Goal: Information Seeking & Learning: Learn about a topic

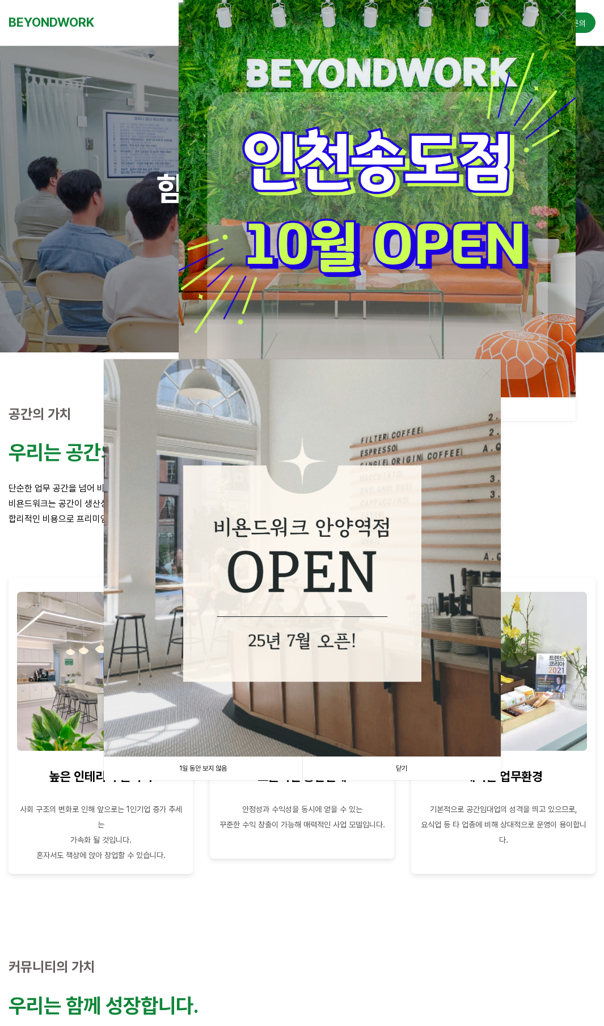
click at [209, 769] on link "1일 동안 보지 않음" at bounding box center [203, 768] width 199 height 23
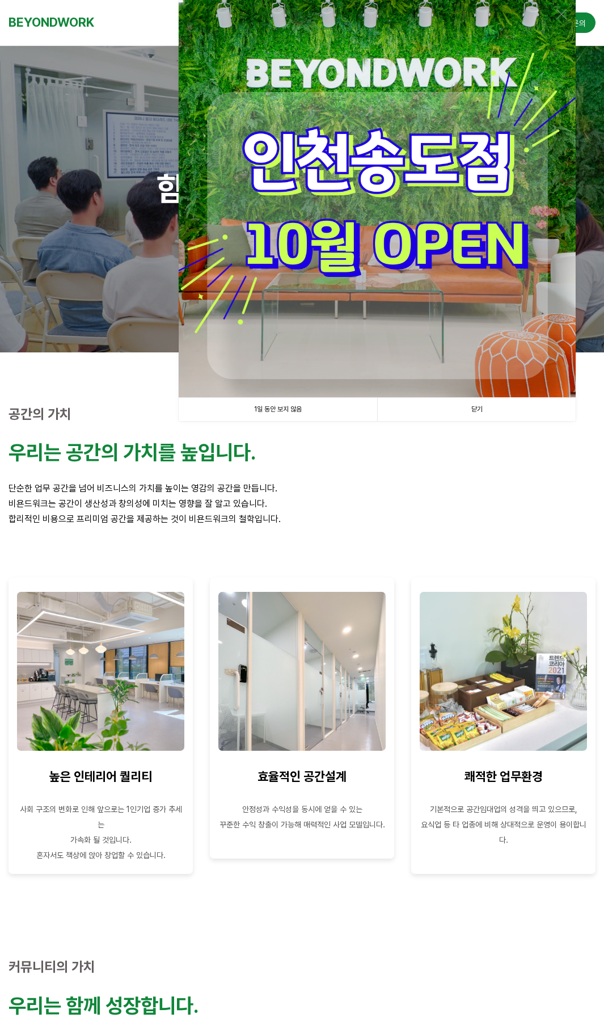
click at [327, 518] on p "합리적인 비용으로 프리미엄 공간을 제공하는 것이 비욘드워크의 철학입니다." at bounding box center [302, 518] width 587 height 15
click at [296, 416] on link "1일 동안 보지 않음" at bounding box center [278, 409] width 199 height 23
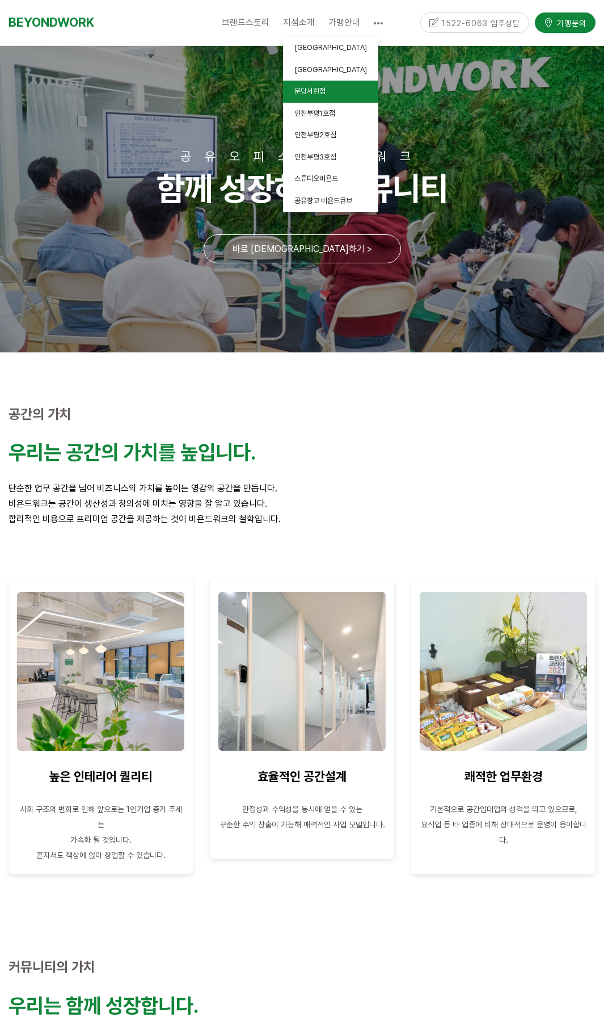
click at [314, 91] on span "분당서현점" at bounding box center [309, 91] width 31 height 9
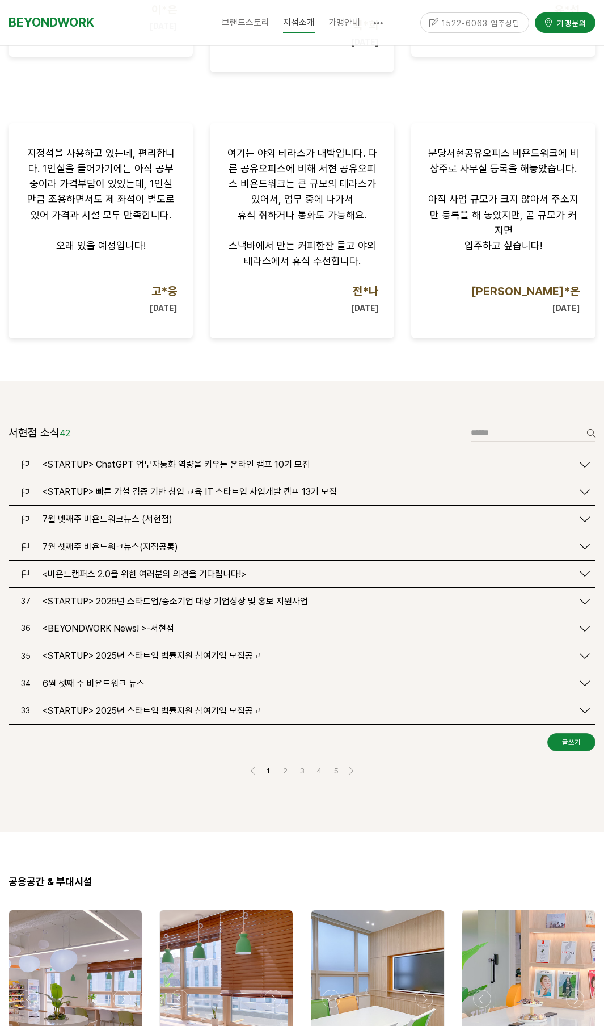
scroll to position [1147, 0]
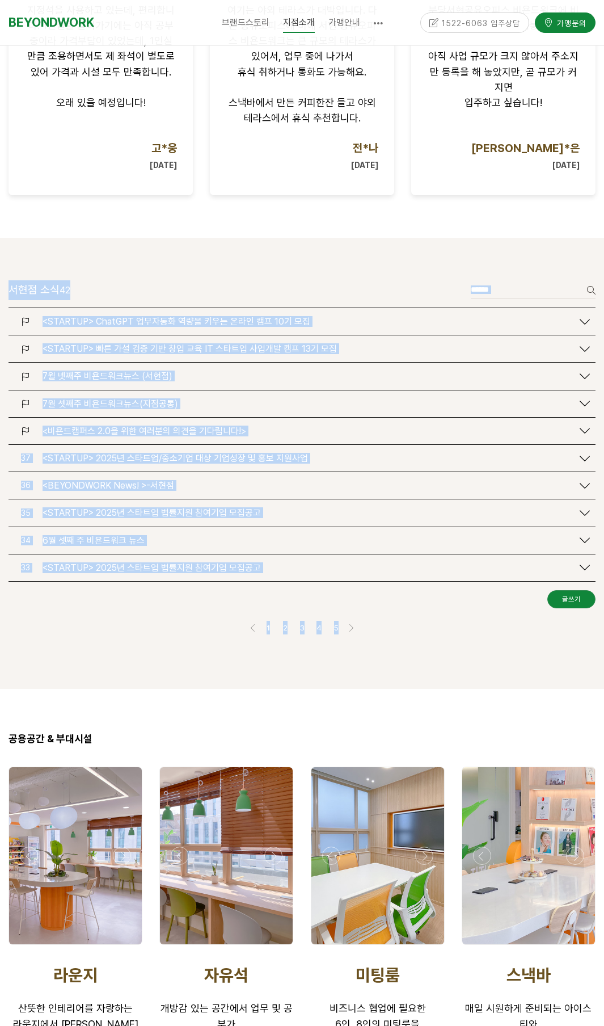
drag, startPoint x: 221, startPoint y: 247, endPoint x: 409, endPoint y: 639, distance: 434.5
click at [409, 639] on div "서현점 소식 42 글쓰기 검색 <STARTUP> ChatGPT 업무자동화 역량을 키우는 온라인 캠프 10기 모집 신고" at bounding box center [302, 463] width 604 height 451
click at [409, 655] on div at bounding box center [302, 672] width 604 height 34
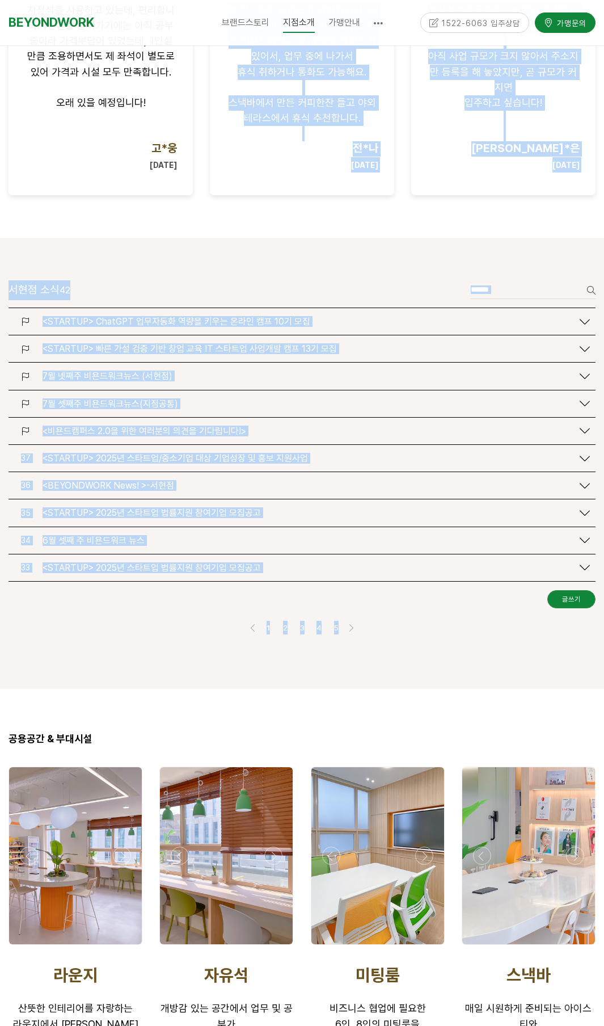
drag, startPoint x: 422, startPoint y: 640, endPoint x: 198, endPoint y: 214, distance: 481.0
click at [198, 214] on div at bounding box center [100, 221] width 201 height 34
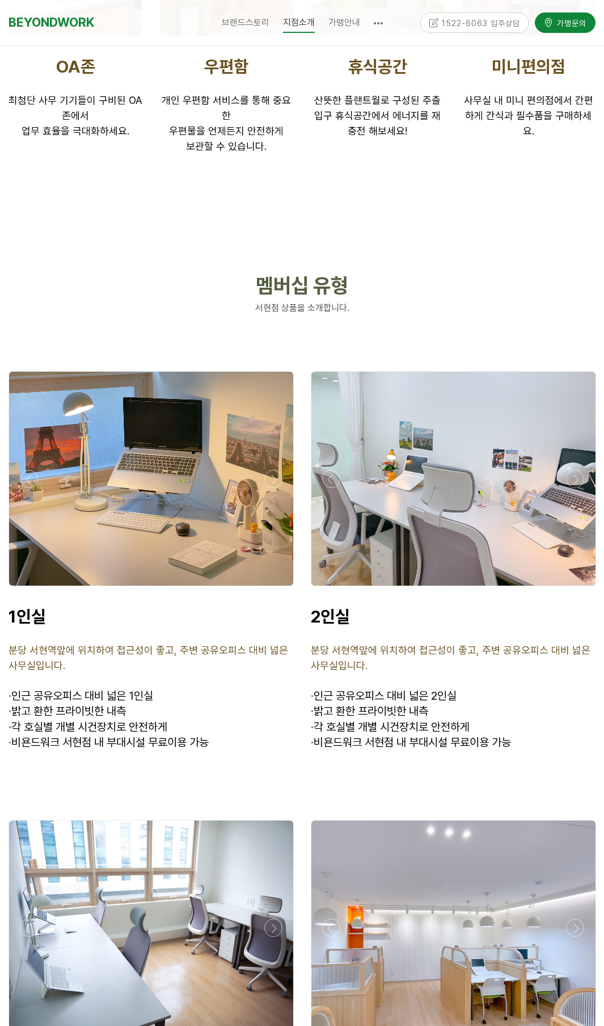
scroll to position [2485, 0]
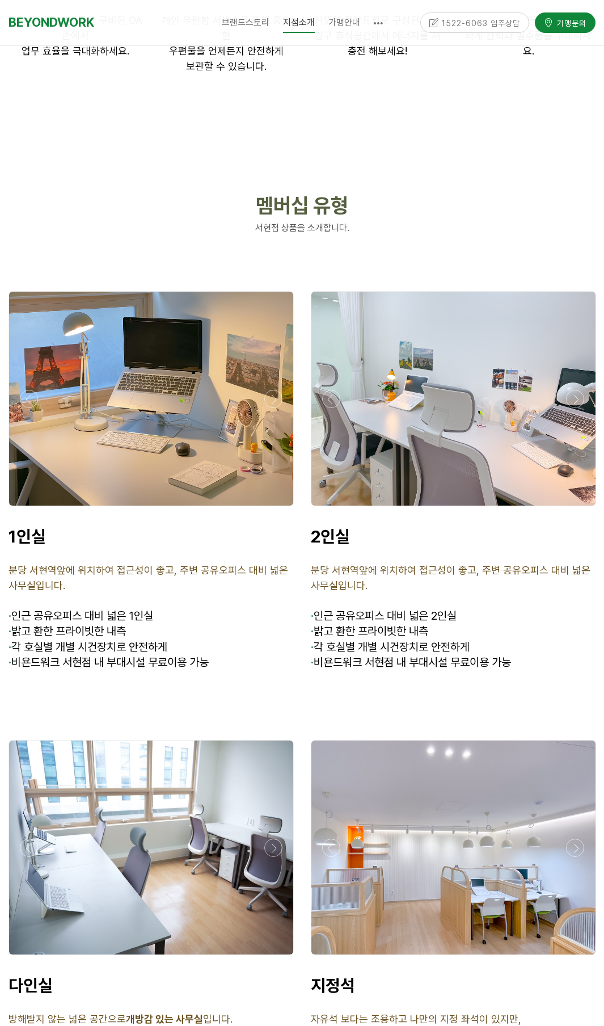
click at [387, 451] on div at bounding box center [453, 399] width 284 height 214
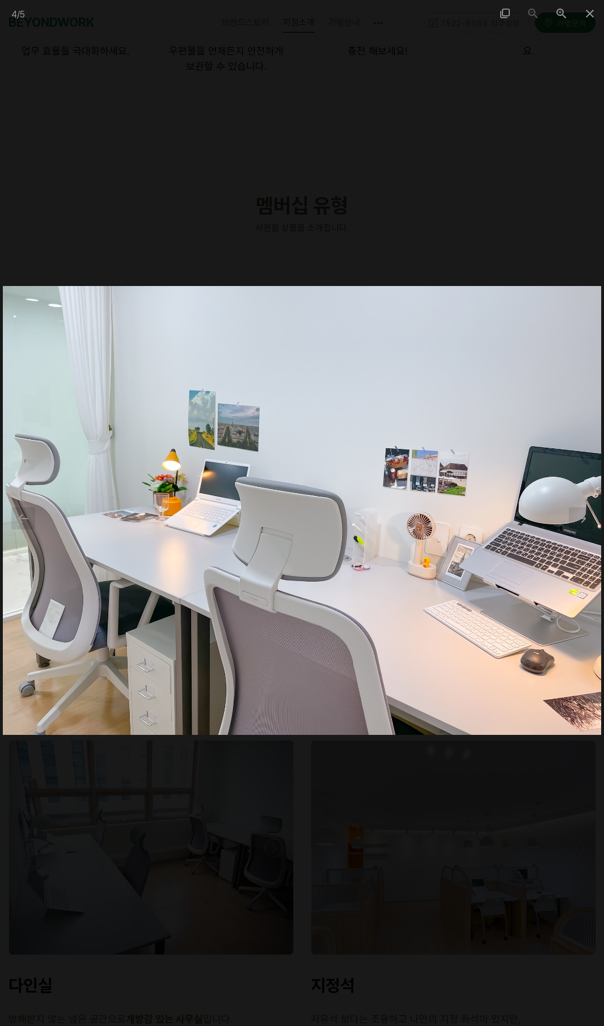
click at [590, 570] on img at bounding box center [302, 510] width 599 height 449
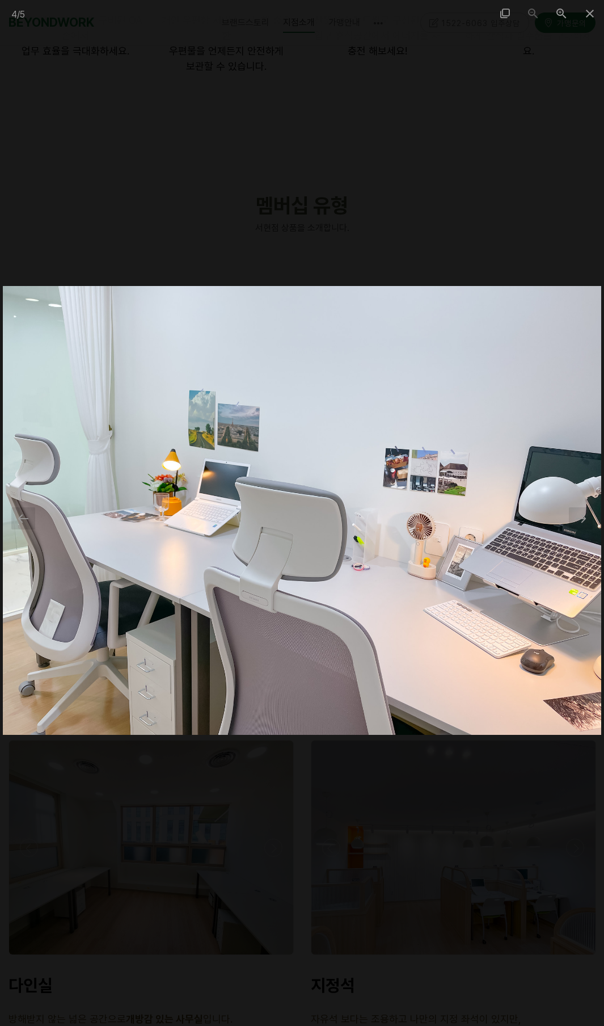
drag, startPoint x: 545, startPoint y: 570, endPoint x: 516, endPoint y: 587, distance: 33.3
click at [544, 570] on img at bounding box center [302, 510] width 599 height 449
click at [264, 807] on div at bounding box center [302, 513] width 604 height 1026
